Goal: Task Accomplishment & Management: Manage account settings

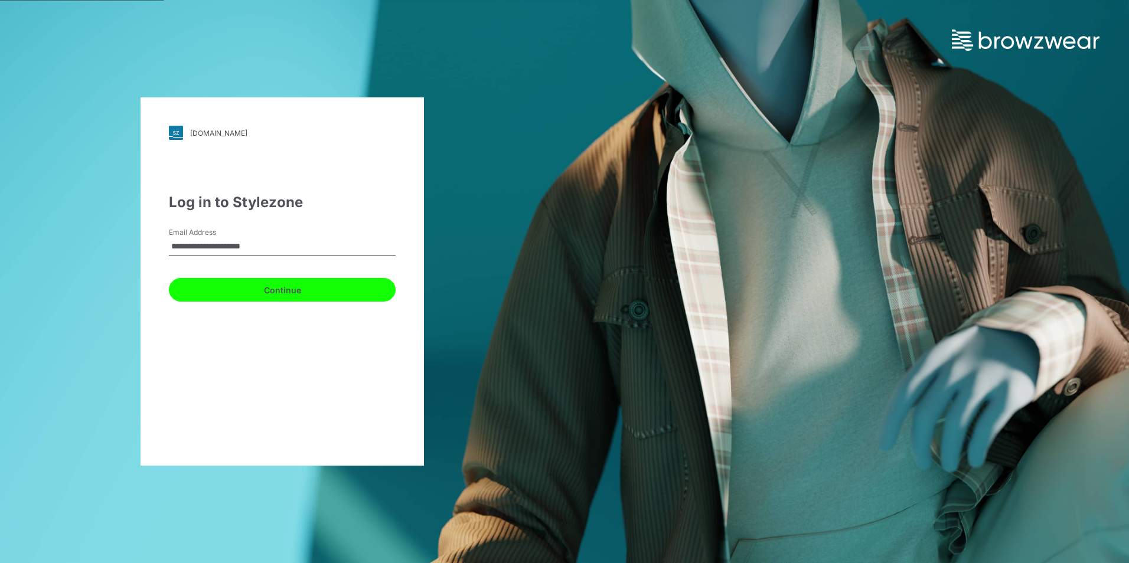
click at [280, 289] on button "Continue" at bounding box center [282, 290] width 227 height 24
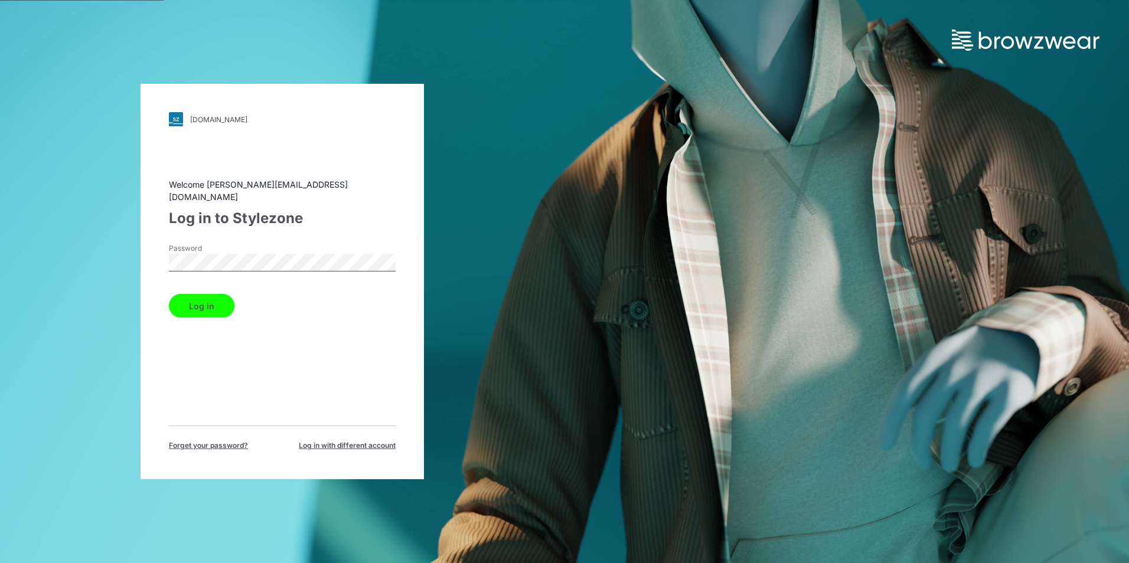
click at [194, 303] on button "Log in" at bounding box center [202, 306] width 66 height 24
